Goal: Task Accomplishment & Management: Manage account settings

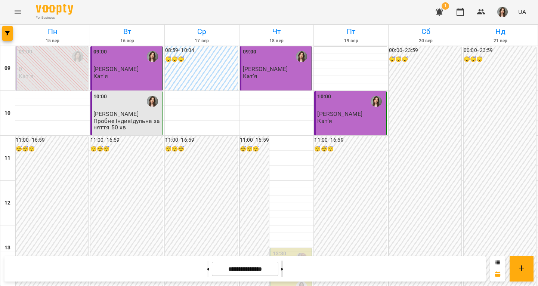
click at [283, 262] on button at bounding box center [283, 269] width 2 height 16
type input "**********"
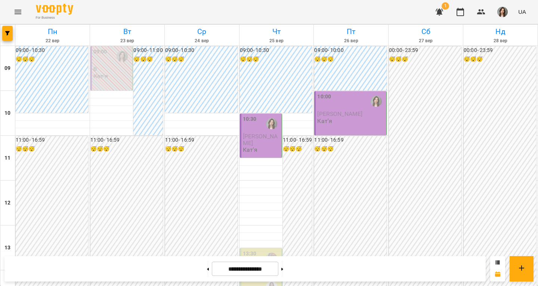
scroll to position [261, 0]
click at [6, 31] on button "button" at bounding box center [7, 33] width 10 height 15
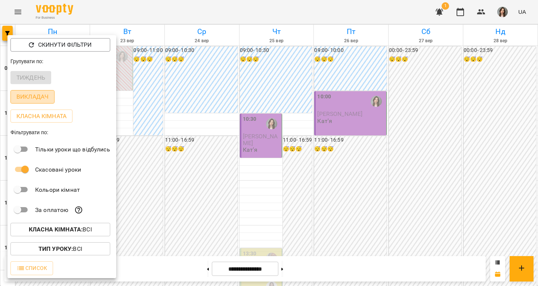
click at [28, 99] on p "Викладач" at bounding box center [32, 96] width 32 height 9
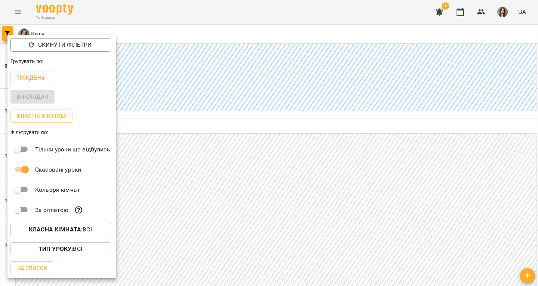
click at [28, 99] on div "Викладач" at bounding box center [61, 96] width 109 height 19
drag, startPoint x: 457, startPoint y: 10, endPoint x: 496, endPoint y: 16, distance: 39.6
click at [496, 16] on div at bounding box center [269, 143] width 538 height 286
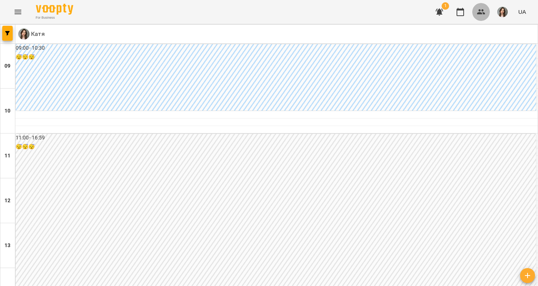
click at [485, 12] on icon "button" at bounding box center [481, 11] width 9 height 9
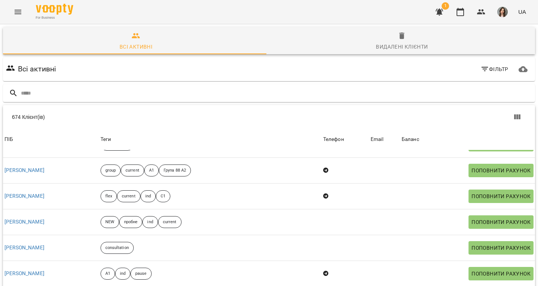
scroll to position [526, 0]
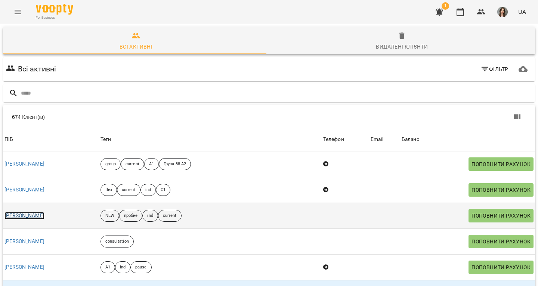
click at [37, 212] on link "[PERSON_NAME]" at bounding box center [24, 215] width 40 height 7
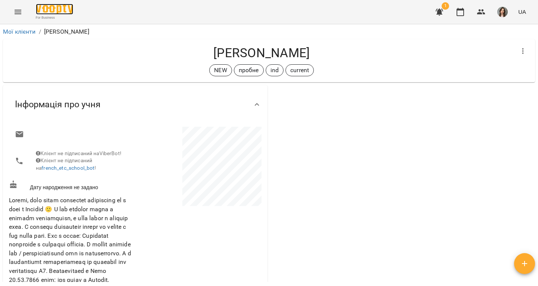
click at [67, 4] on img at bounding box center [54, 9] width 37 height 11
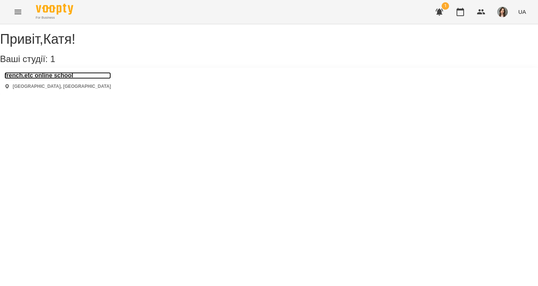
click at [79, 79] on h3 "french.etc online school" at bounding box center [57, 75] width 107 height 7
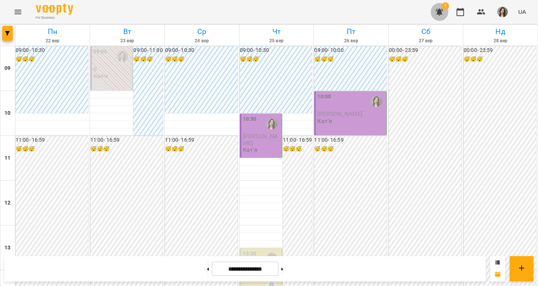
click at [443, 10] on icon "button" at bounding box center [439, 12] width 7 height 7
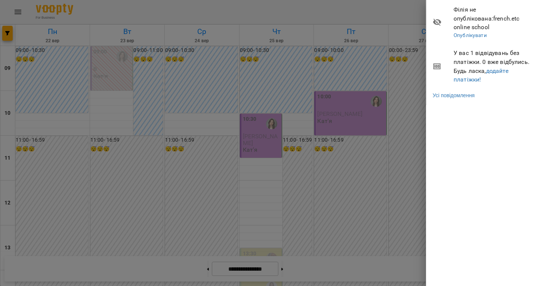
click at [397, 17] on div at bounding box center [269, 143] width 538 height 286
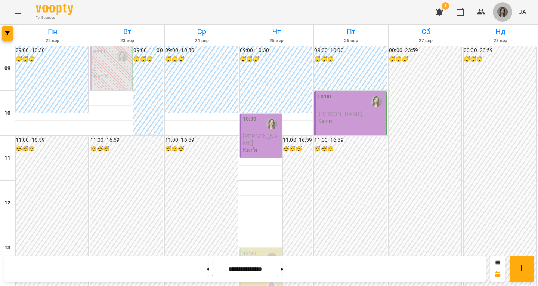
click at [511, 8] on button "button" at bounding box center [502, 11] width 19 height 19
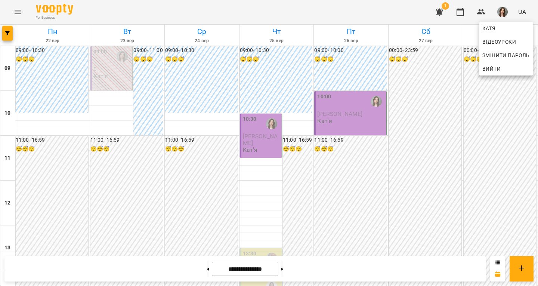
click at [511, 8] on div at bounding box center [269, 143] width 538 height 286
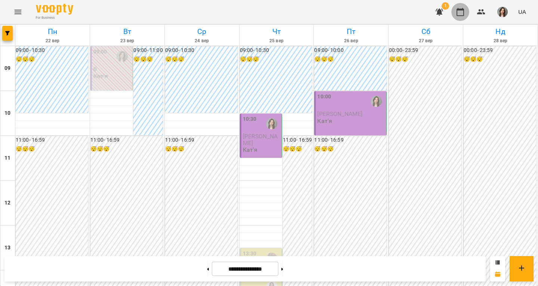
click at [457, 9] on icon "button" at bounding box center [460, 11] width 9 height 9
click at [6, 32] on icon "button" at bounding box center [7, 33] width 4 height 4
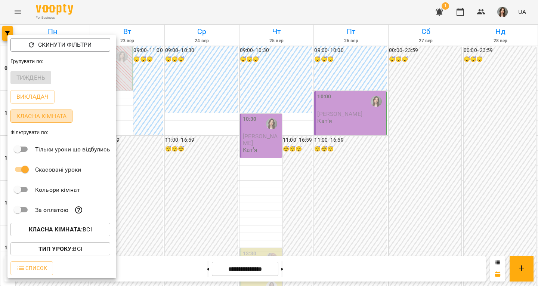
click at [44, 114] on p "Класна кімната" at bounding box center [41, 116] width 50 height 9
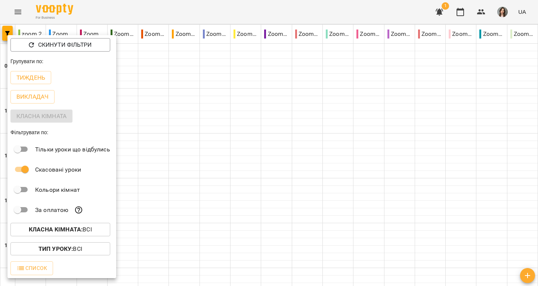
click at [206, 37] on div at bounding box center [269, 143] width 538 height 286
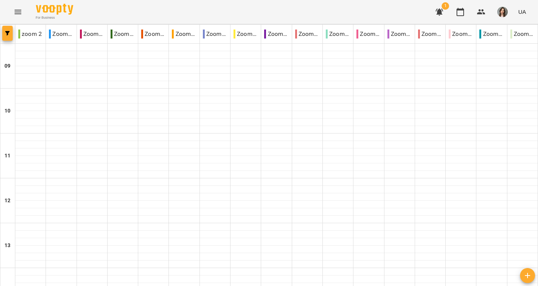
click at [6, 33] on icon "button" at bounding box center [7, 33] width 4 height 4
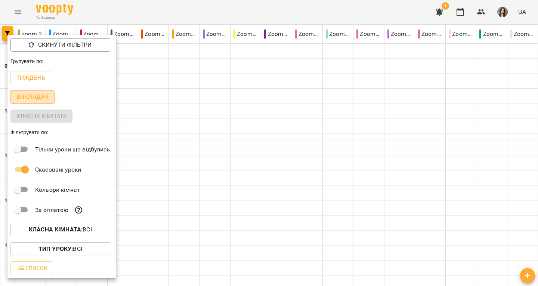
click at [33, 97] on p "Викладач" at bounding box center [32, 96] width 32 height 9
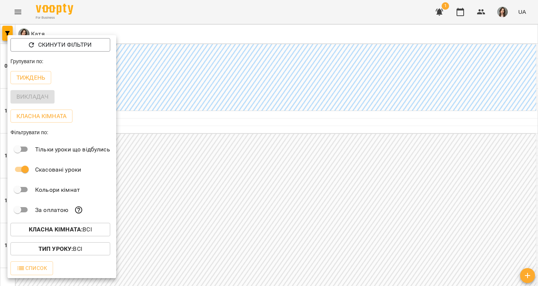
click at [45, 23] on div at bounding box center [269, 143] width 538 height 286
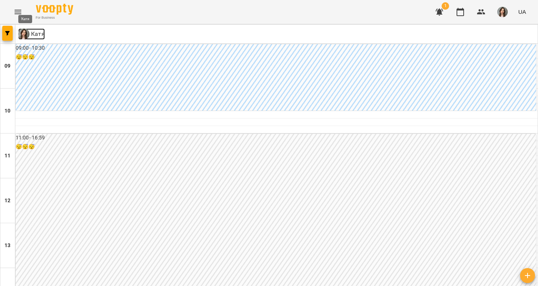
click at [22, 33] on img at bounding box center [23, 33] width 11 height 11
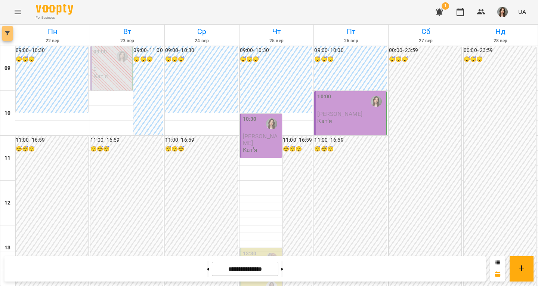
click at [11, 29] on button "button" at bounding box center [7, 33] width 10 height 15
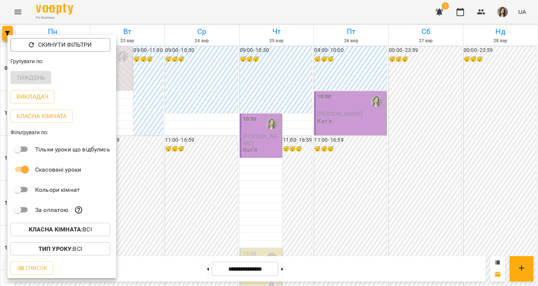
click at [38, 193] on p "Кольори кімнат" at bounding box center [57, 189] width 45 height 9
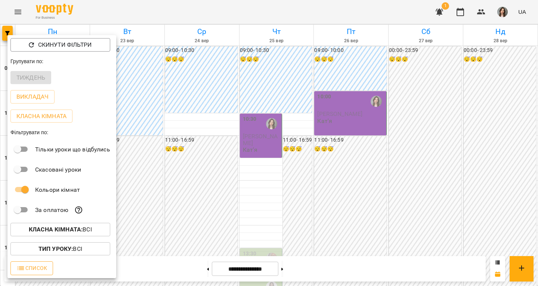
click at [45, 264] on button "Список" at bounding box center [31, 267] width 43 height 13
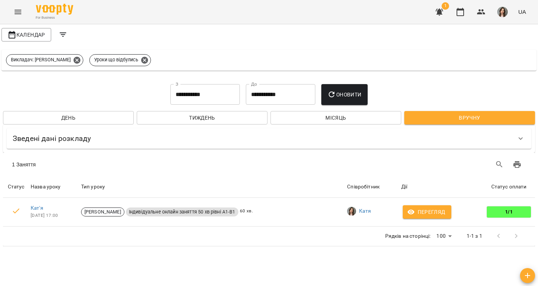
click at [55, 15] on div "For Business" at bounding box center [54, 12] width 37 height 16
click at [444, 13] on icon "button" at bounding box center [439, 11] width 9 height 9
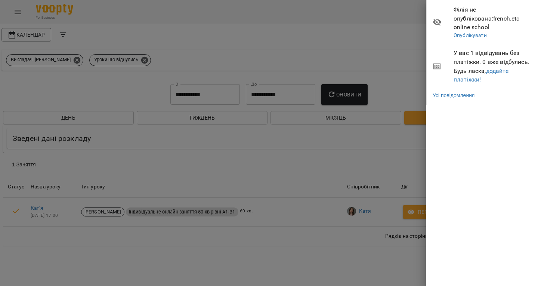
drag, startPoint x: 386, startPoint y: 18, endPoint x: 411, endPoint y: 27, distance: 26.4
click at [411, 27] on div at bounding box center [269, 143] width 538 height 286
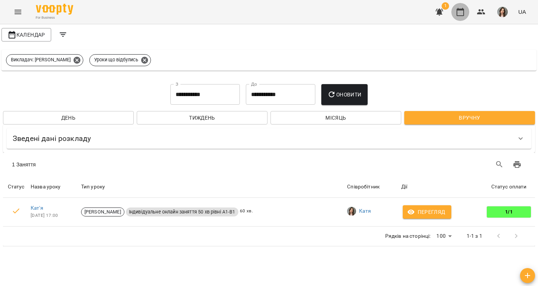
click at [464, 13] on icon "button" at bounding box center [460, 12] width 7 height 8
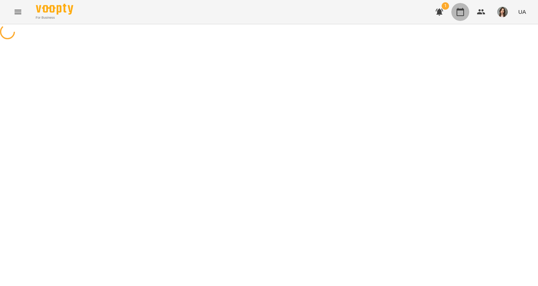
click at [464, 13] on icon "button" at bounding box center [460, 12] width 7 height 8
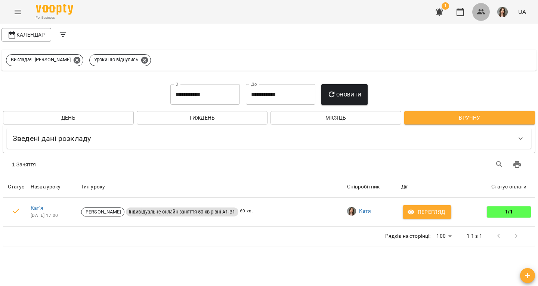
click at [485, 12] on icon "button" at bounding box center [481, 11] width 9 height 9
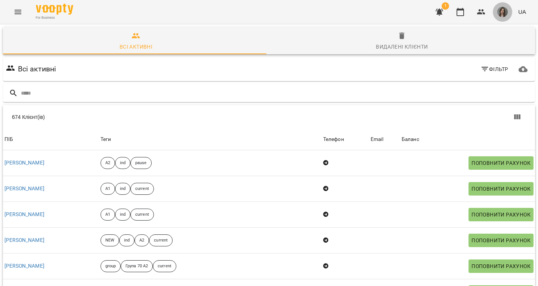
click at [503, 11] on img "button" at bounding box center [503, 12] width 10 height 10
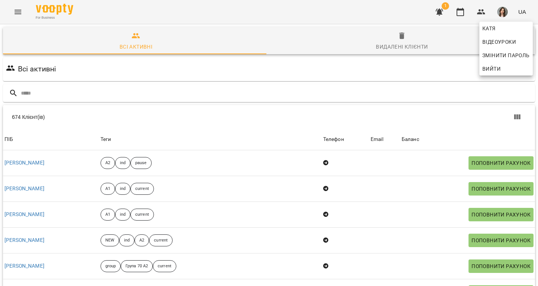
click at [525, 14] on div at bounding box center [269, 143] width 538 height 286
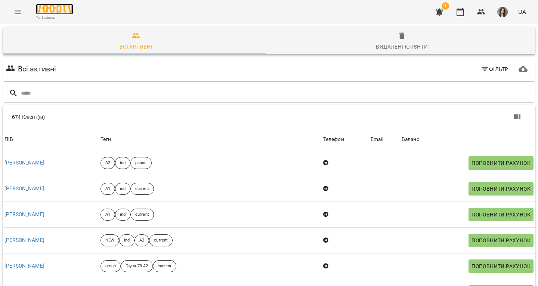
click at [51, 6] on img at bounding box center [54, 9] width 37 height 11
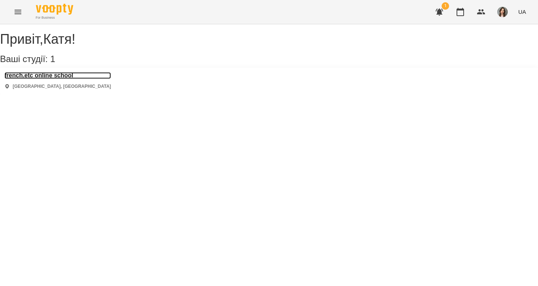
click at [55, 79] on h3 "french.etc online school" at bounding box center [57, 75] width 107 height 7
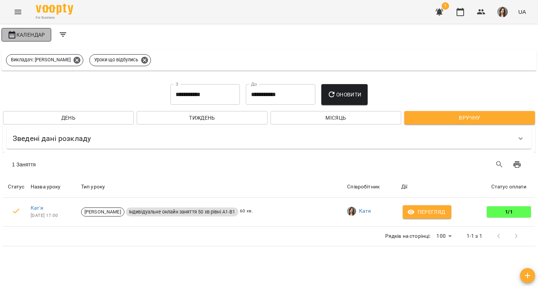
click at [26, 39] on button "Календар" at bounding box center [26, 34] width 50 height 13
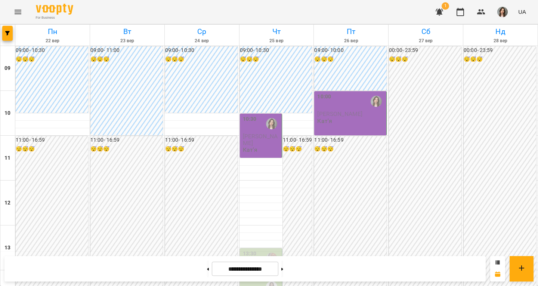
click at [5, 33] on icon "button" at bounding box center [7, 33] width 4 height 4
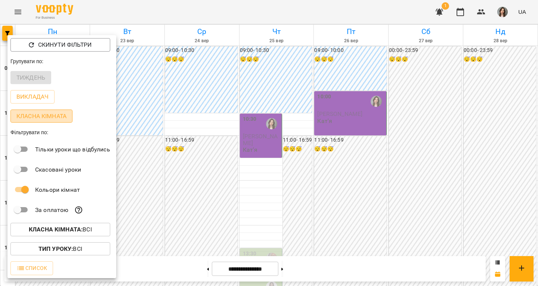
click at [43, 121] on p "Класна кімната" at bounding box center [41, 116] width 50 height 9
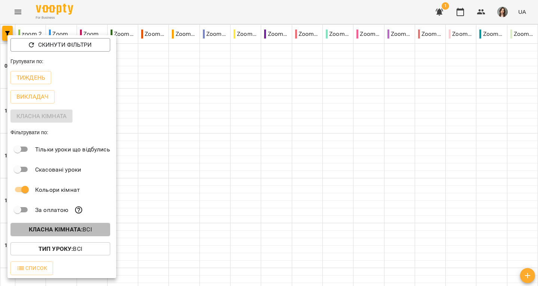
click at [72, 231] on b "Класна кімната :" at bounding box center [56, 229] width 54 height 7
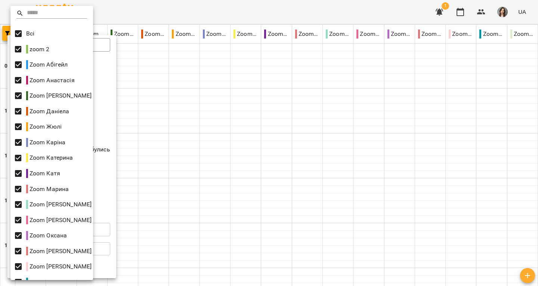
click at [138, 37] on div at bounding box center [269, 143] width 538 height 286
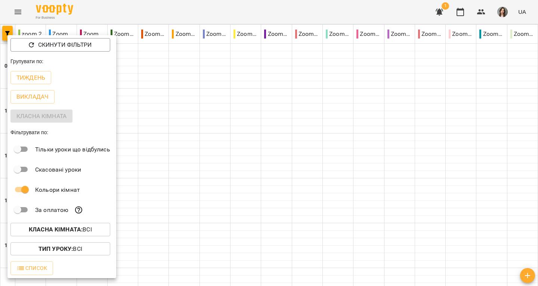
click at [162, 103] on div at bounding box center [269, 143] width 538 height 286
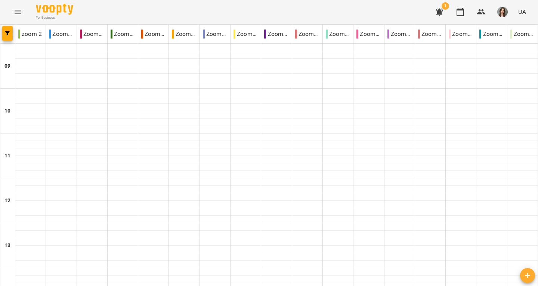
type input "**********"
click at [299, 34] on p "Zoom Марина" at bounding box center [307, 34] width 24 height 9
click at [7, 32] on icon "button" at bounding box center [7, 33] width 4 height 4
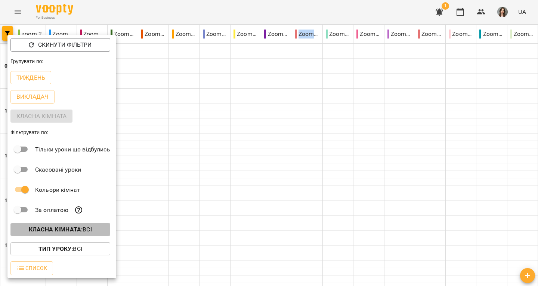
click at [53, 233] on b "Класна кімната :" at bounding box center [56, 229] width 54 height 7
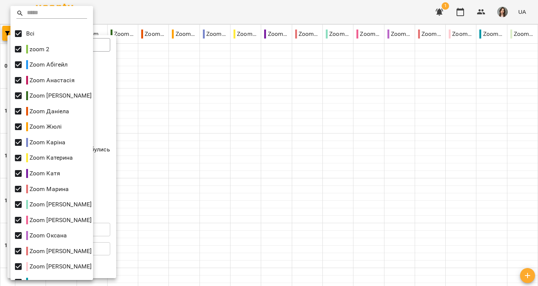
click at [151, 169] on div at bounding box center [269, 143] width 538 height 286
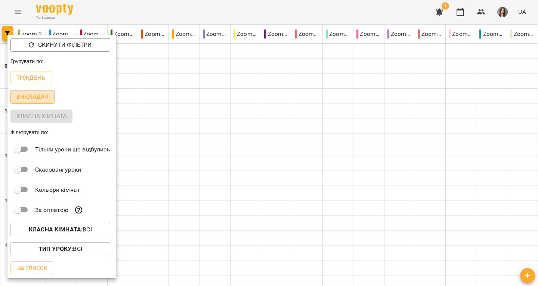
click at [34, 96] on p "Викладач" at bounding box center [32, 96] width 32 height 9
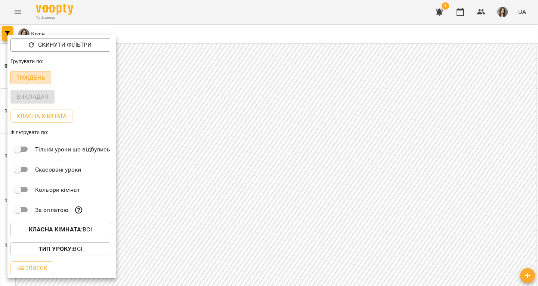
click at [37, 80] on p "Тиждень" at bounding box center [30, 77] width 29 height 9
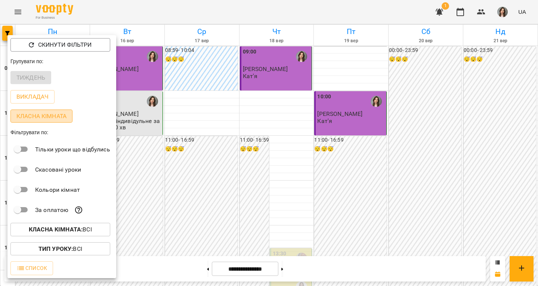
click at [40, 119] on p "Класна кімната" at bounding box center [41, 116] width 50 height 9
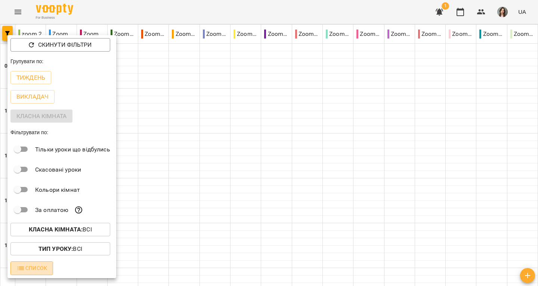
click at [35, 269] on span "Список" at bounding box center [31, 268] width 31 height 9
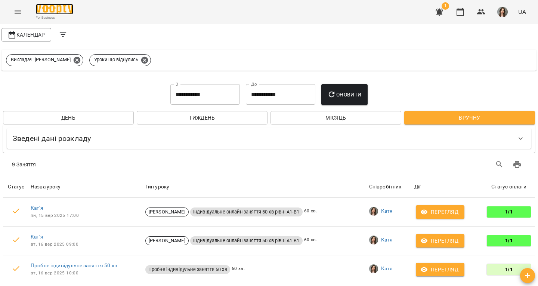
click at [46, 12] on img at bounding box center [54, 9] width 37 height 11
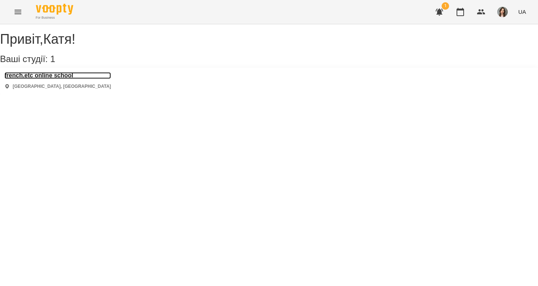
click at [72, 79] on h3 "french.etc online school" at bounding box center [57, 75] width 107 height 7
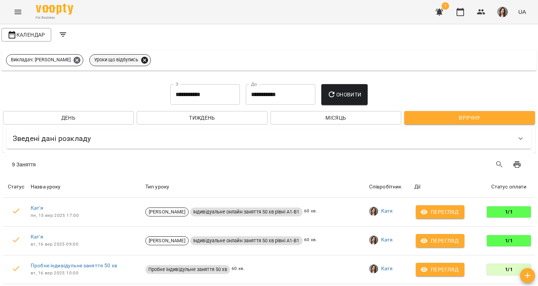
click at [141, 60] on icon at bounding box center [144, 59] width 7 height 7
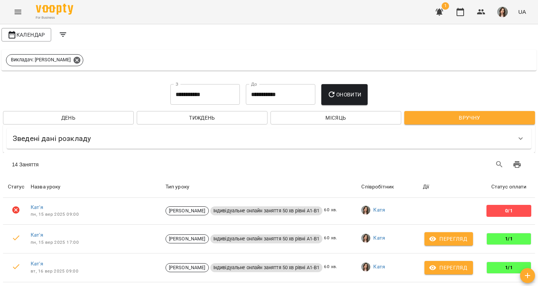
scroll to position [482, 0]
click at [47, 9] on img at bounding box center [54, 9] width 37 height 11
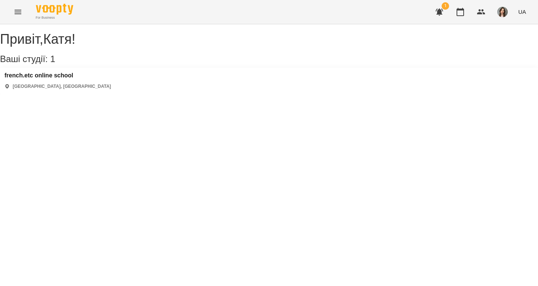
click at [19, 12] on icon "Menu" at bounding box center [18, 12] width 7 height 4
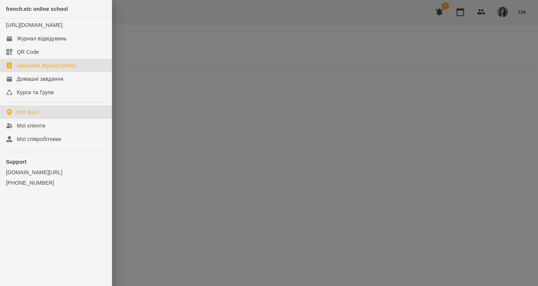
click at [54, 69] on div "Шкільний Журнал(Beta)" at bounding box center [46, 65] width 59 height 7
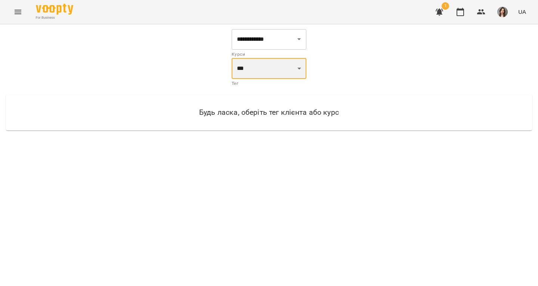
click at [274, 68] on select "*** ***" at bounding box center [269, 68] width 75 height 21
select select "***"
click at [232, 58] on select "*** ***" at bounding box center [269, 68] width 75 height 21
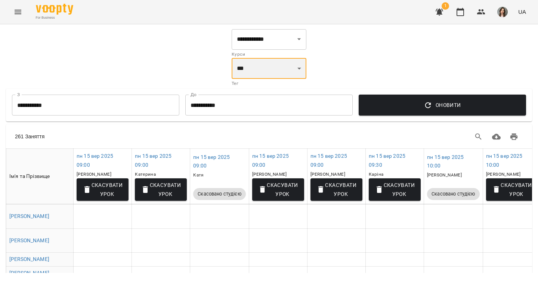
click at [287, 74] on select "*** ***" at bounding box center [269, 68] width 75 height 21
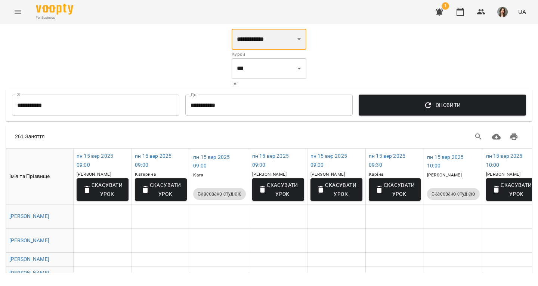
click at [280, 48] on select "**********" at bounding box center [269, 39] width 75 height 21
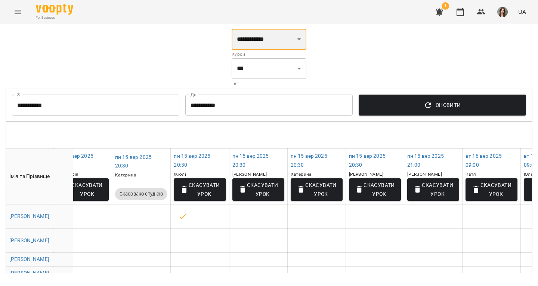
scroll to position [0, 3869]
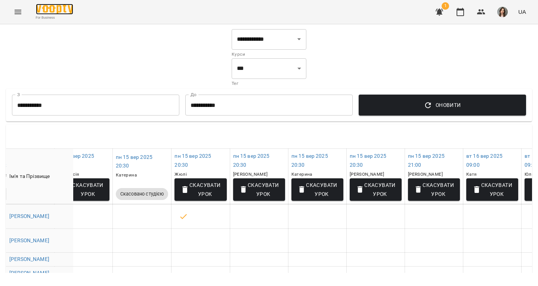
click at [48, 12] on img at bounding box center [54, 9] width 37 height 11
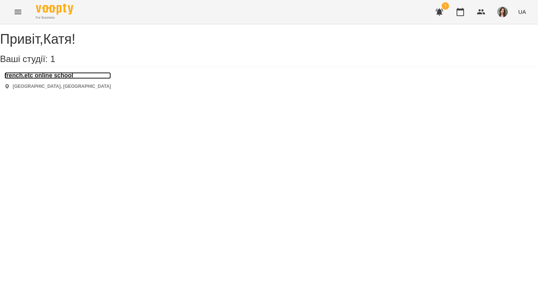
click at [78, 79] on h3 "french.etc online school" at bounding box center [57, 75] width 107 height 7
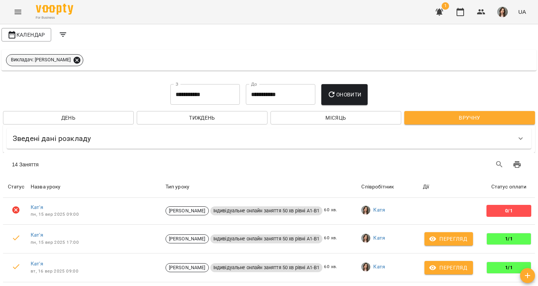
click at [74, 59] on icon at bounding box center [77, 59] width 7 height 7
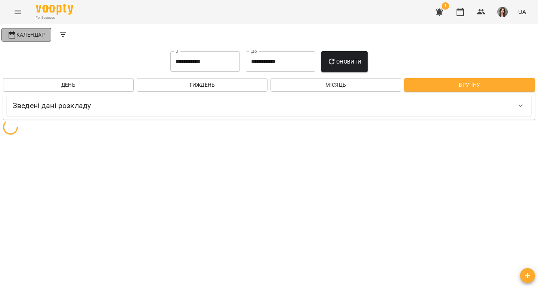
click at [36, 36] on span "Календар" at bounding box center [26, 34] width 38 height 9
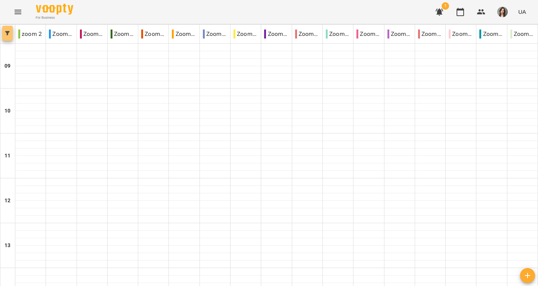
click at [12, 34] on span "button" at bounding box center [7, 33] width 10 height 4
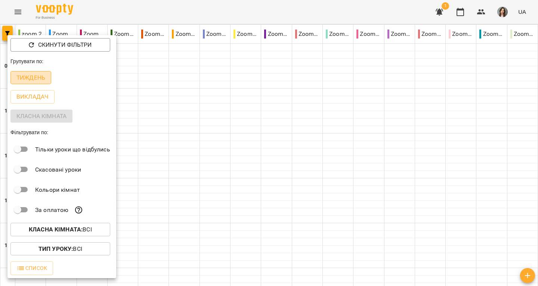
click at [36, 76] on p "Тиждень" at bounding box center [30, 77] width 29 height 9
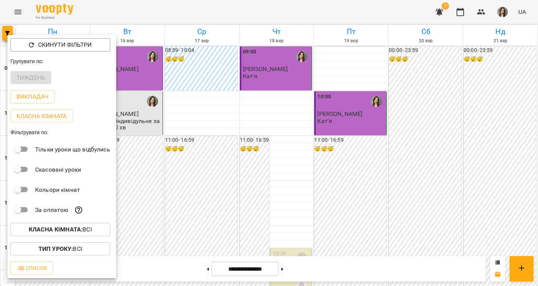
click at [240, 165] on div at bounding box center [269, 143] width 538 height 286
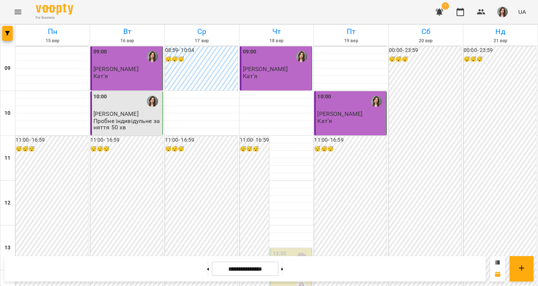
scroll to position [191, 0]
click at [498, 261] on icon at bounding box center [498, 262] width 4 height 4
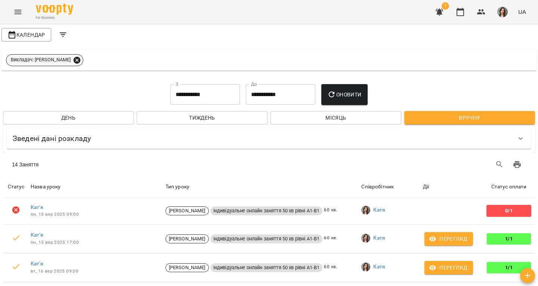
click at [73, 56] on icon at bounding box center [77, 60] width 8 height 8
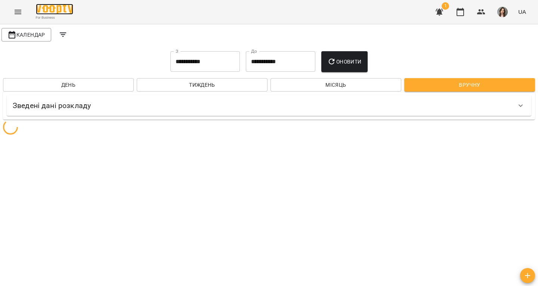
click at [59, 9] on img at bounding box center [54, 9] width 37 height 11
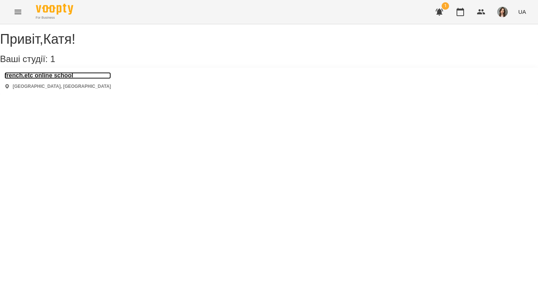
click at [73, 79] on h3 "french.etc online school" at bounding box center [57, 75] width 107 height 7
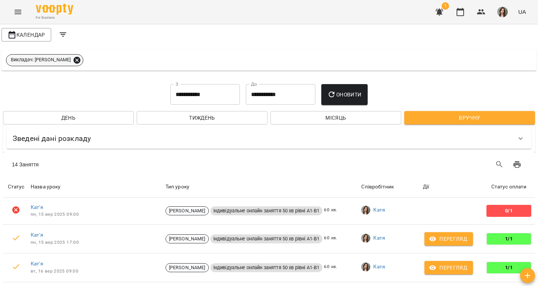
click at [74, 59] on icon at bounding box center [77, 59] width 7 height 7
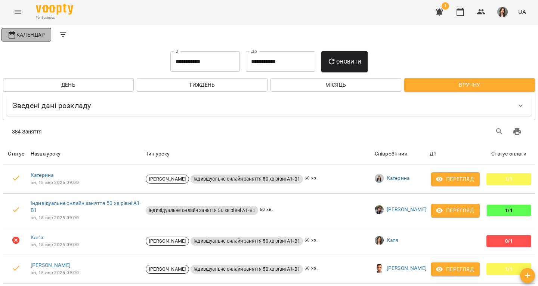
click at [43, 34] on span "Календар" at bounding box center [26, 34] width 38 height 9
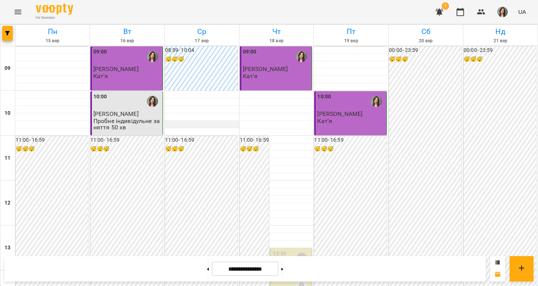
scroll to position [285, 0]
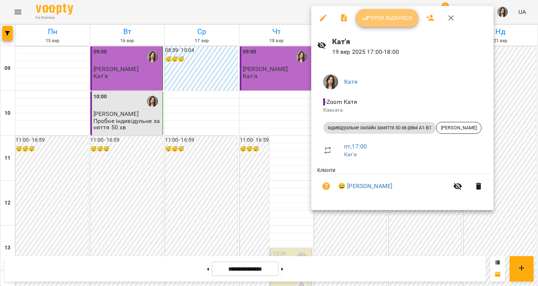
click at [387, 21] on span "Урок відбувся" at bounding box center [387, 17] width 51 height 9
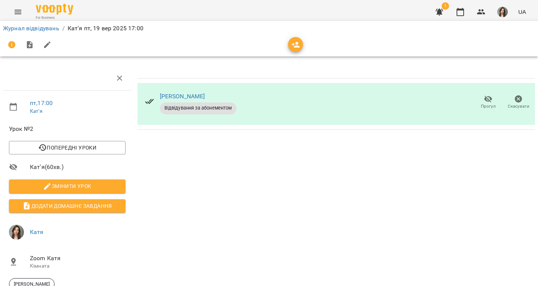
click at [42, 15] on div "For Business" at bounding box center [54, 12] width 37 height 16
click at [51, 5] on img at bounding box center [54, 9] width 37 height 11
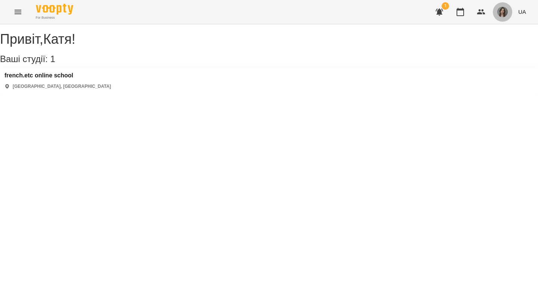
click at [507, 9] on img "button" at bounding box center [503, 12] width 10 height 10
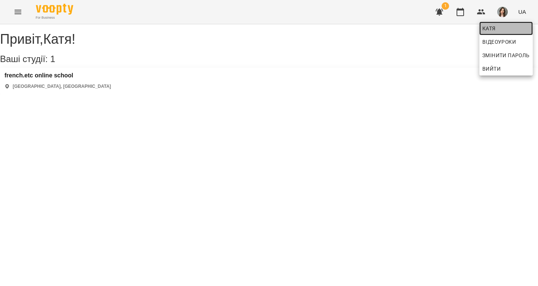
click at [502, 26] on span "Катя" at bounding box center [506, 28] width 47 height 9
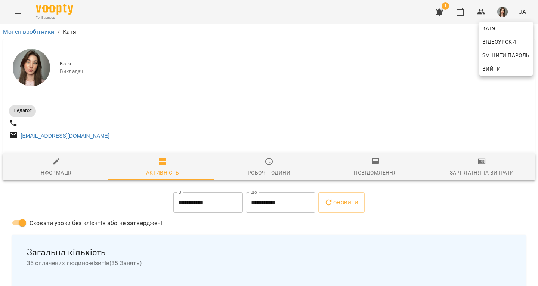
click at [465, 170] on div at bounding box center [269, 143] width 538 height 286
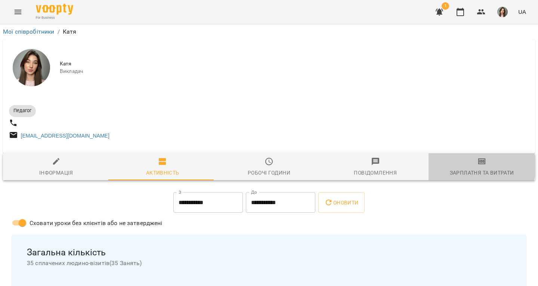
click at [465, 170] on span "Зарплатня та Витрати" at bounding box center [482, 167] width 98 height 20
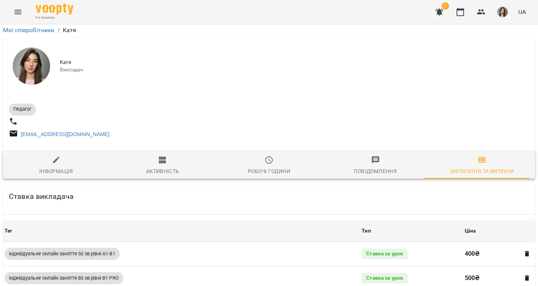
scroll to position [351, 0]
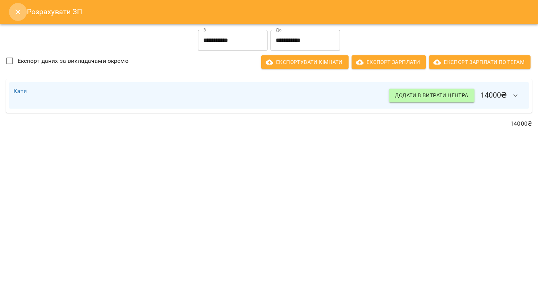
click at [15, 11] on icon "Close" at bounding box center [17, 11] width 9 height 9
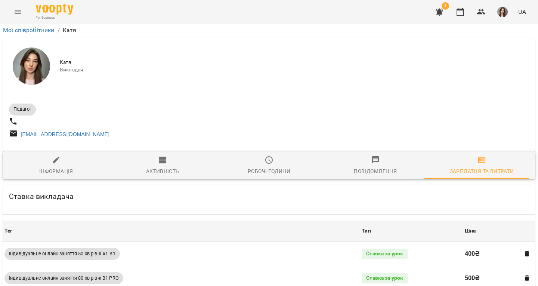
scroll to position [14, 0]
click at [55, 16] on span "For Business" at bounding box center [54, 17] width 37 height 5
click at [52, 7] on img at bounding box center [54, 9] width 37 height 11
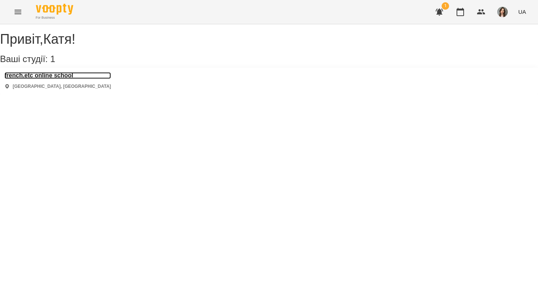
click at [79, 79] on h3 "french.etc online school" at bounding box center [57, 75] width 107 height 7
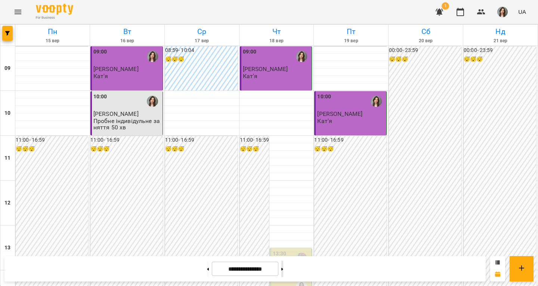
click at [283, 270] on button at bounding box center [283, 269] width 2 height 16
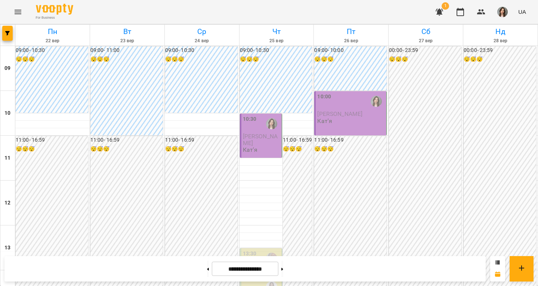
scroll to position [282, 0]
click at [283, 269] on icon at bounding box center [283, 269] width 2 height 3
type input "**********"
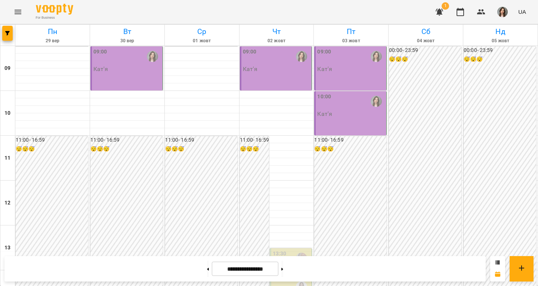
scroll to position [302, 0]
click at [63, 14] on img at bounding box center [54, 9] width 37 height 11
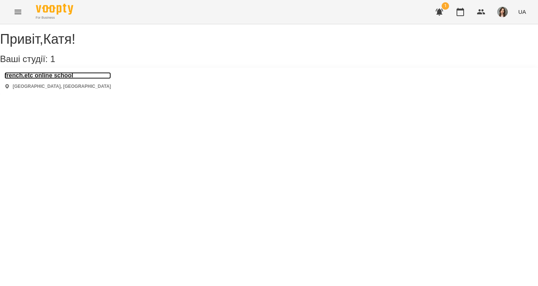
click at [74, 79] on h3 "french.etc online school" at bounding box center [57, 75] width 107 height 7
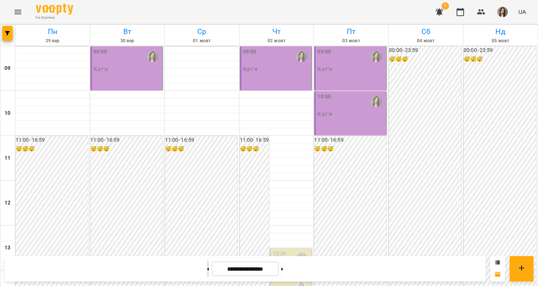
click at [207, 262] on button at bounding box center [208, 269] width 2 height 16
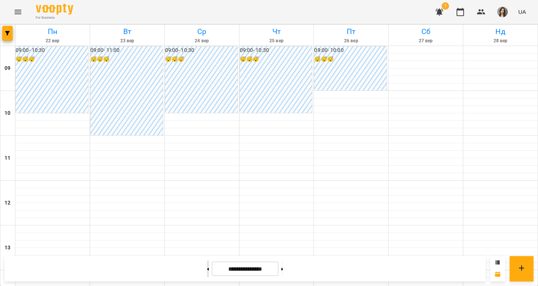
click at [207, 262] on button at bounding box center [208, 269] width 2 height 16
type input "**********"
